Goal: Task Accomplishment & Management: Complete application form

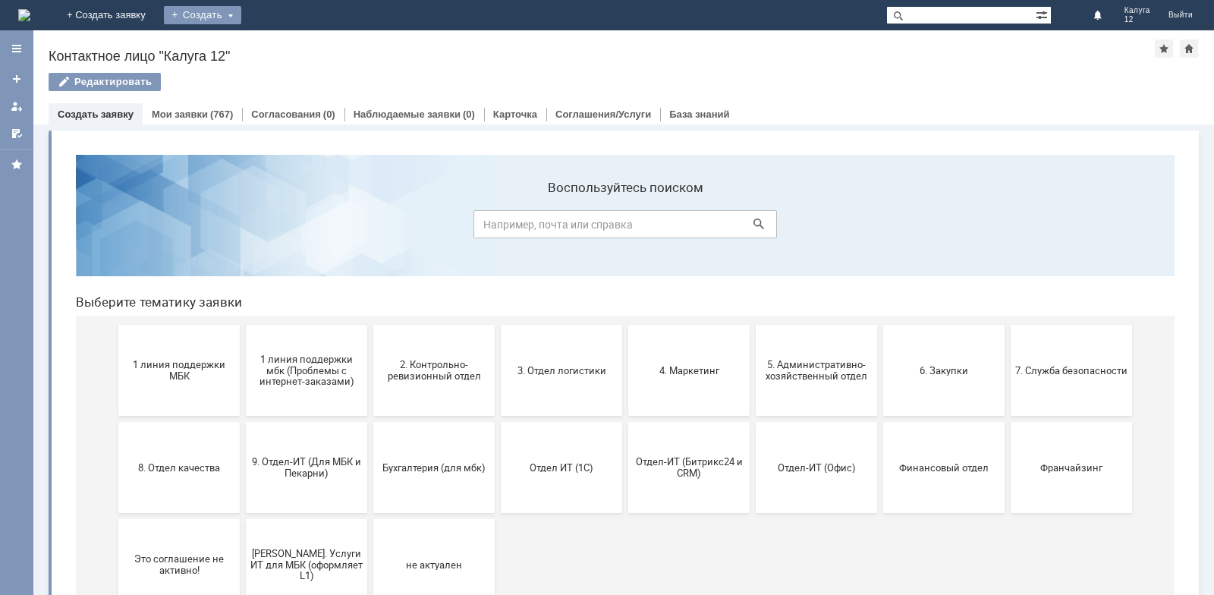
click at [241, 20] on div "Создать" at bounding box center [202, 15] width 77 height 18
click at [282, 45] on link "Заявка" at bounding box center [224, 45] width 115 height 18
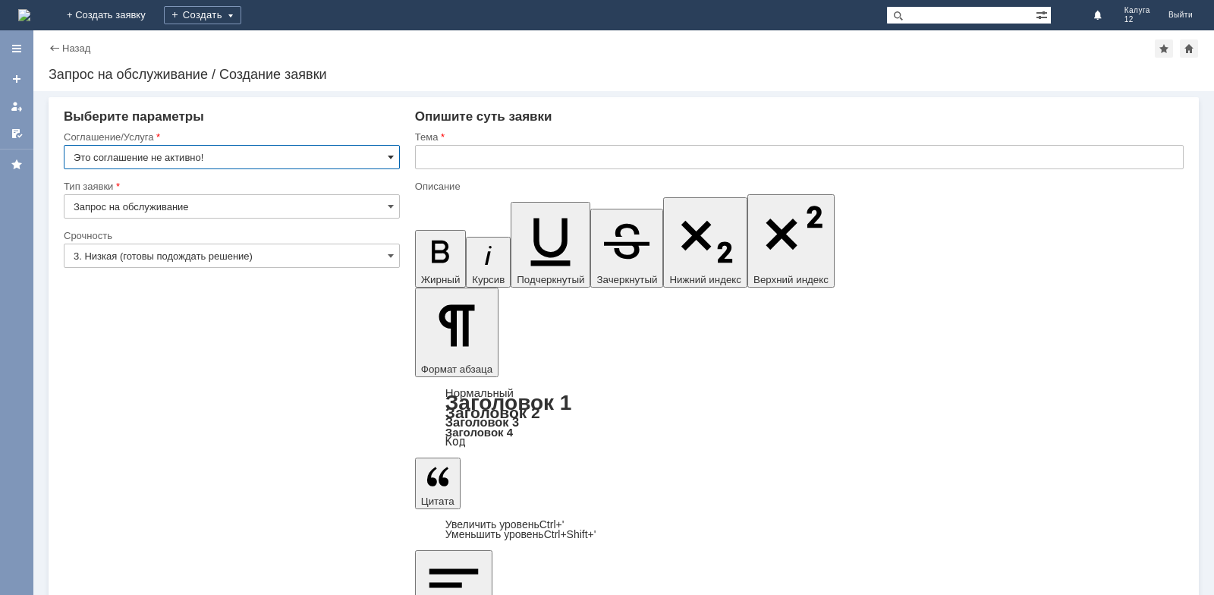
click at [388, 156] on span at bounding box center [391, 157] width 6 height 12
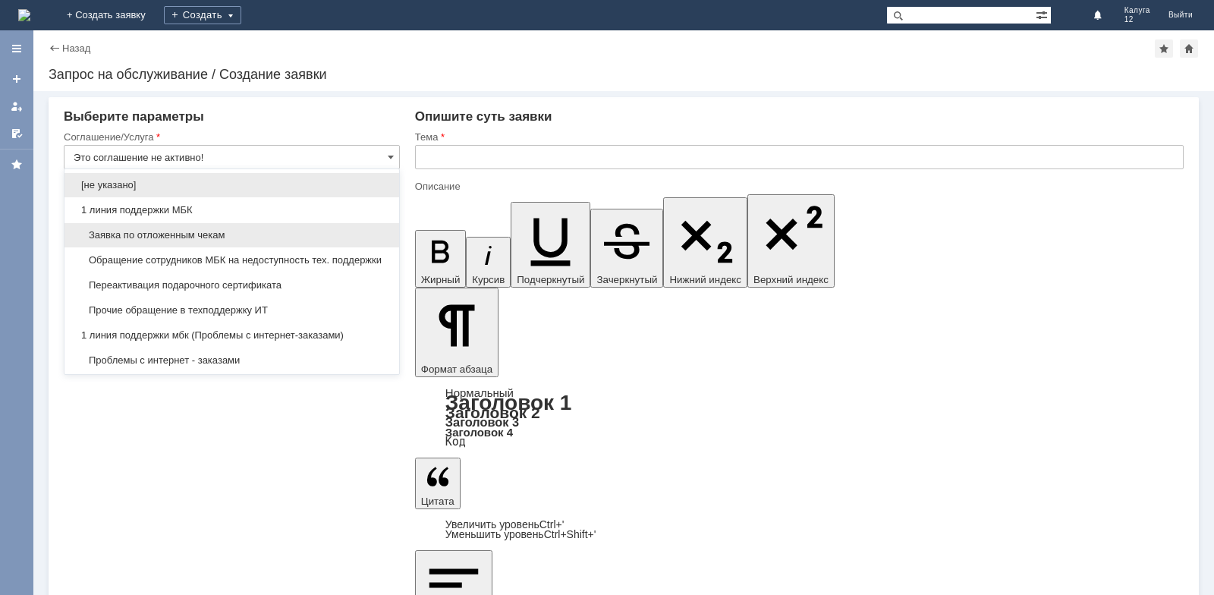
click at [216, 235] on span "Заявка по отложенным чекам" at bounding box center [232, 235] width 316 height 12
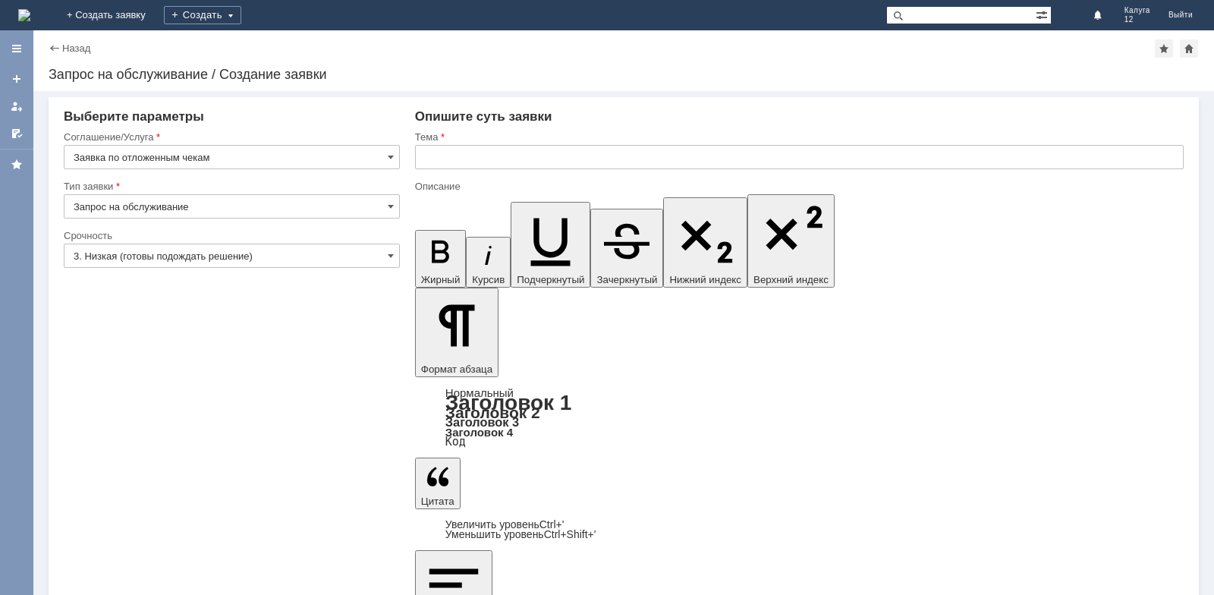
type input "Заявка по отложенным чекам"
click at [433, 161] on input "text" at bounding box center [799, 157] width 769 height 24
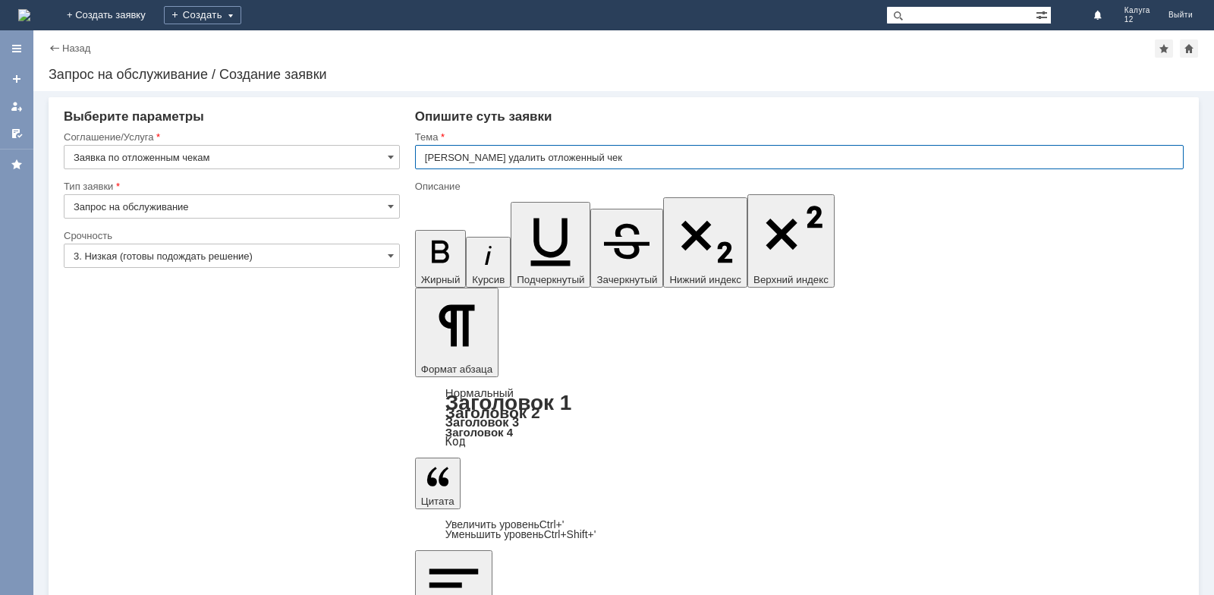
type input "[PERSON_NAME] удалить отложенный чек"
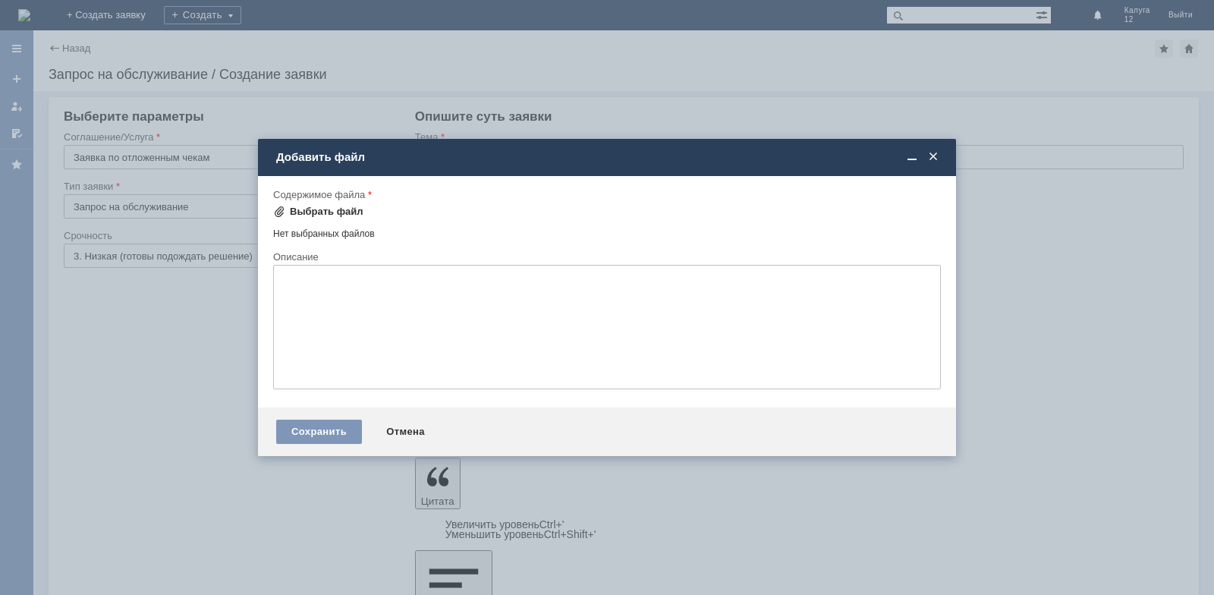
click at [317, 214] on div "Выбрать файл" at bounding box center [327, 212] width 74 height 12
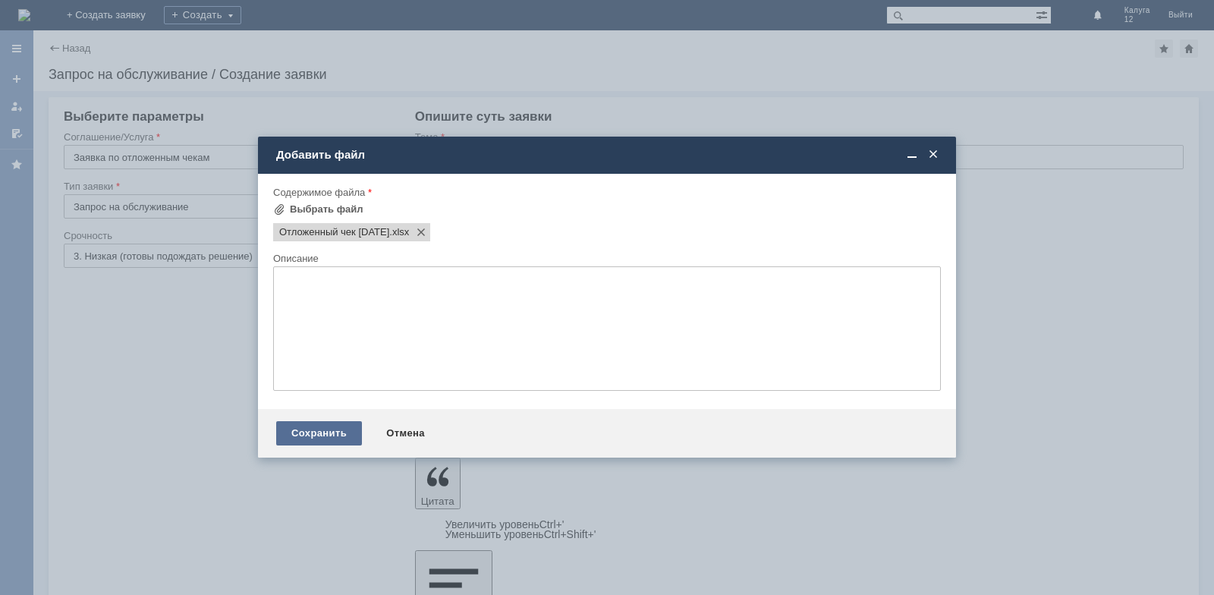
click at [328, 428] on div "Сохранить" at bounding box center [319, 433] width 86 height 24
